Goal: Task Accomplishment & Management: Manage account settings

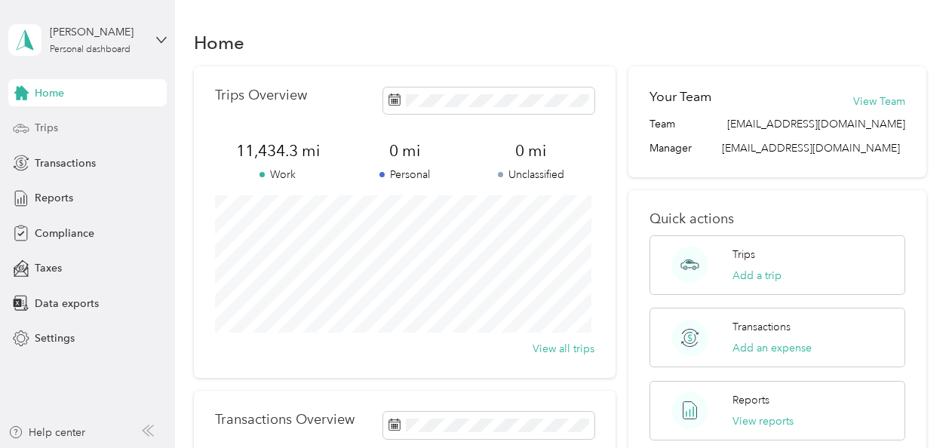
click at [48, 128] on span "Trips" at bounding box center [46, 128] width 23 height 16
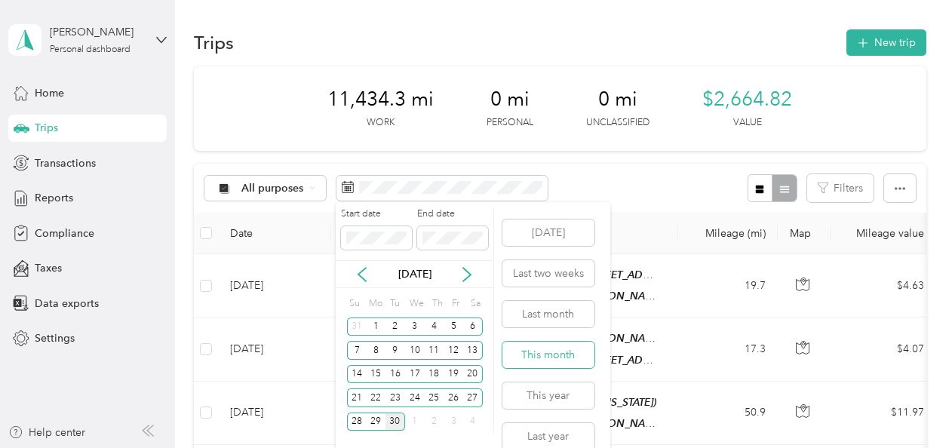
click at [550, 352] on button "This month" at bounding box center [548, 355] width 92 height 26
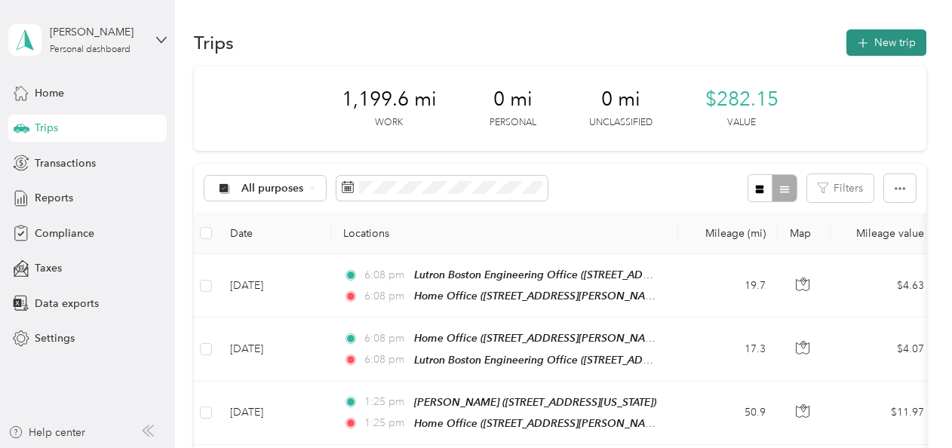
click at [884, 42] on button "New trip" at bounding box center [886, 42] width 80 height 26
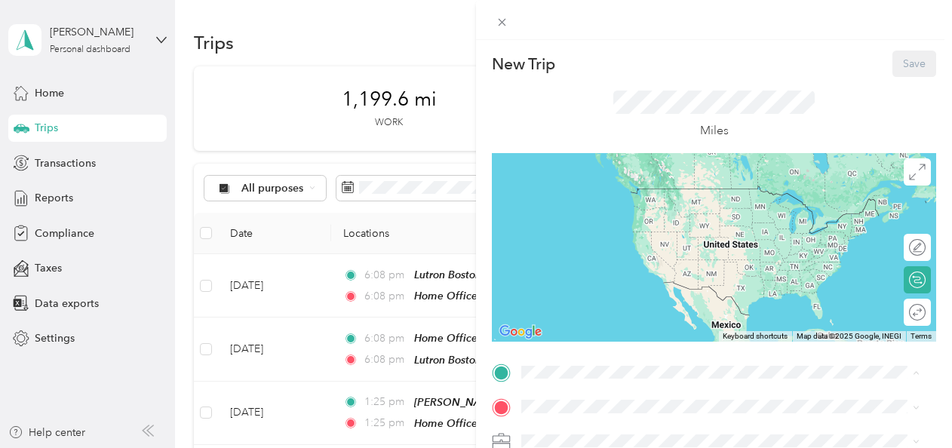
click at [576, 201] on div "Home Office [STREET_ADDRESS][PERSON_NAME][US_STATE]" at bounding box center [667, 203] width 235 height 32
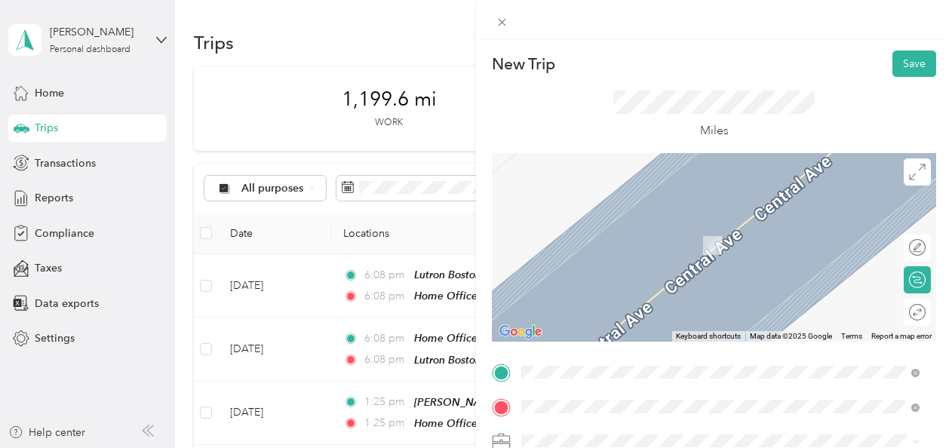
click at [588, 231] on strong "Wintriss Controls" at bounding box center [592, 229] width 84 height 14
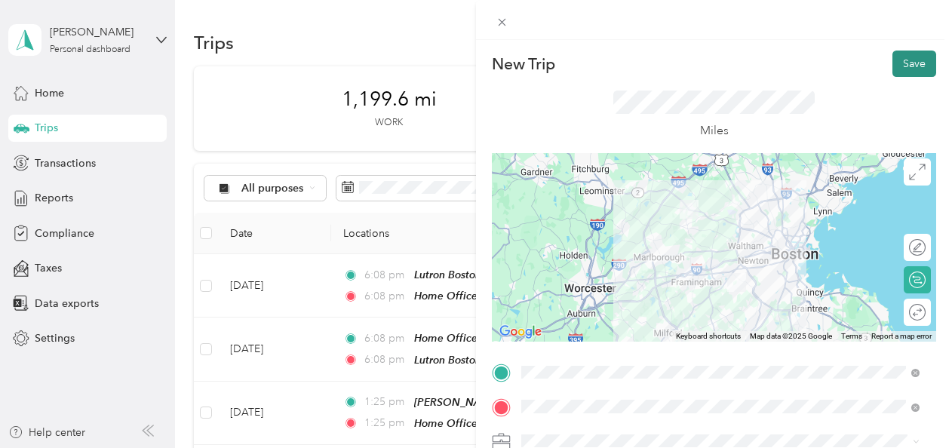
click at [902, 60] on button "Save" at bounding box center [915, 64] width 44 height 26
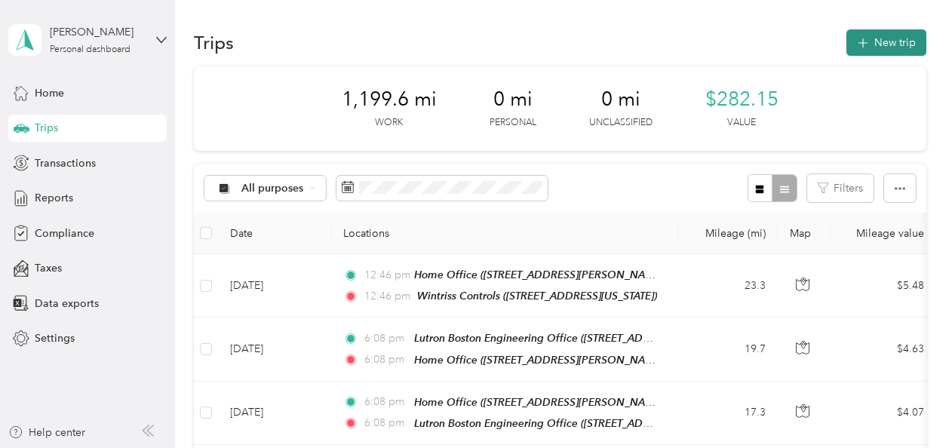
click at [883, 38] on button "New trip" at bounding box center [886, 42] width 80 height 26
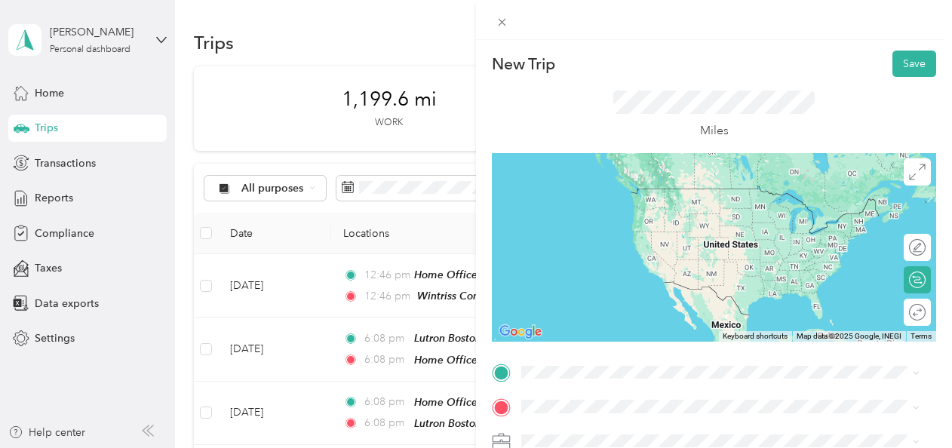
click at [580, 199] on div "Wintriss Controls [STREET_ADDRESS][US_STATE]" at bounding box center [625, 200] width 151 height 32
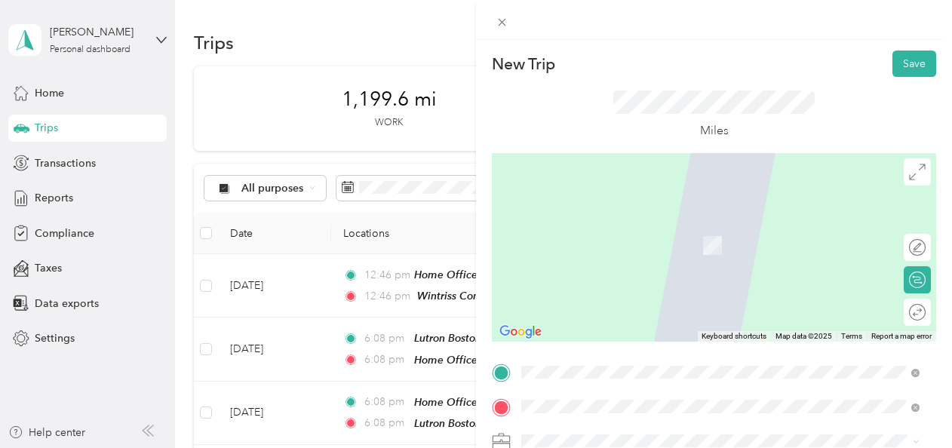
click at [595, 228] on strong "Home Office" at bounding box center [581, 229] width 63 height 14
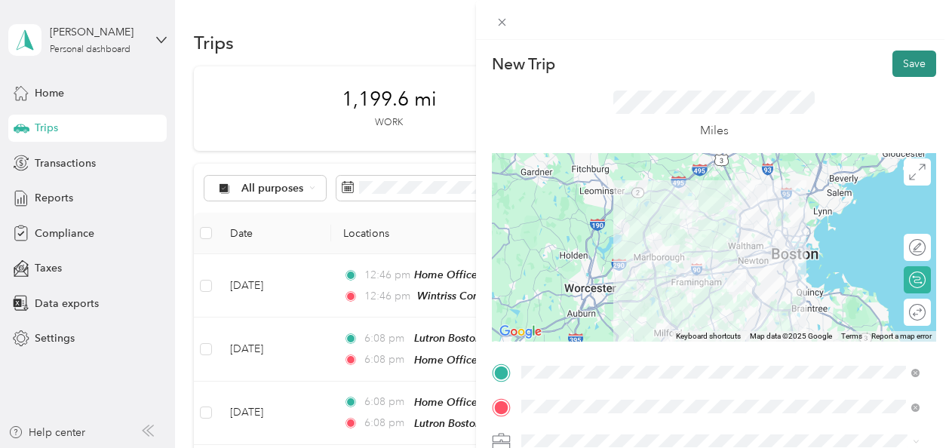
click at [902, 68] on button "Save" at bounding box center [915, 64] width 44 height 26
